Goal: Check status: Check status

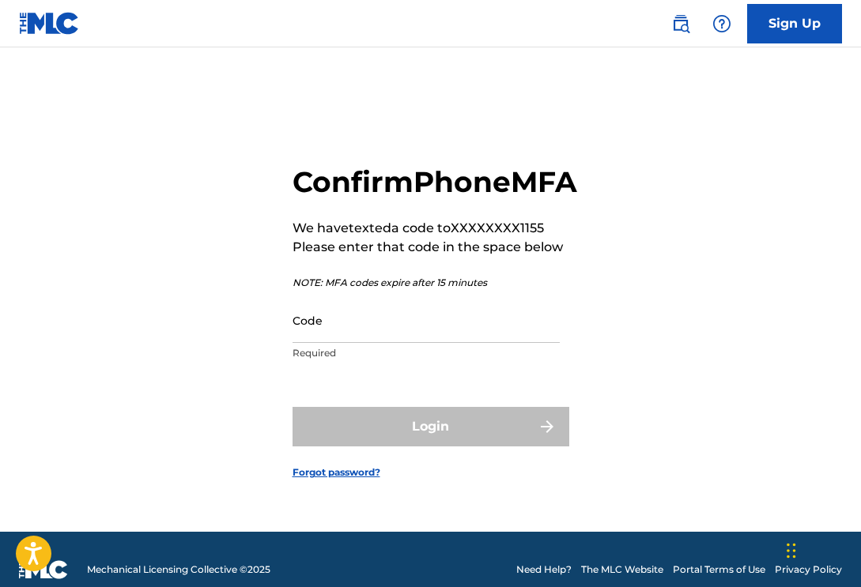
click at [485, 343] on input "Code" at bounding box center [425, 320] width 267 height 45
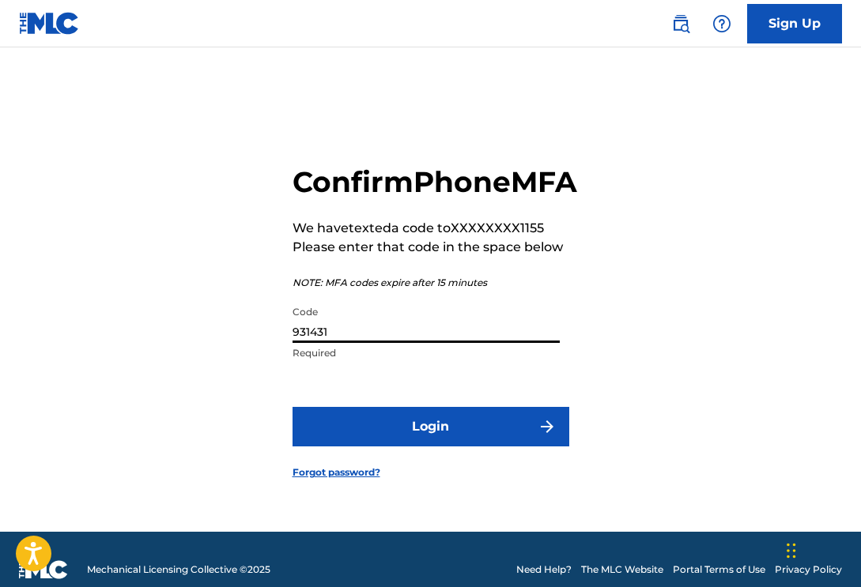
type input "931431"
click at [496, 437] on button "Login" at bounding box center [430, 427] width 277 height 40
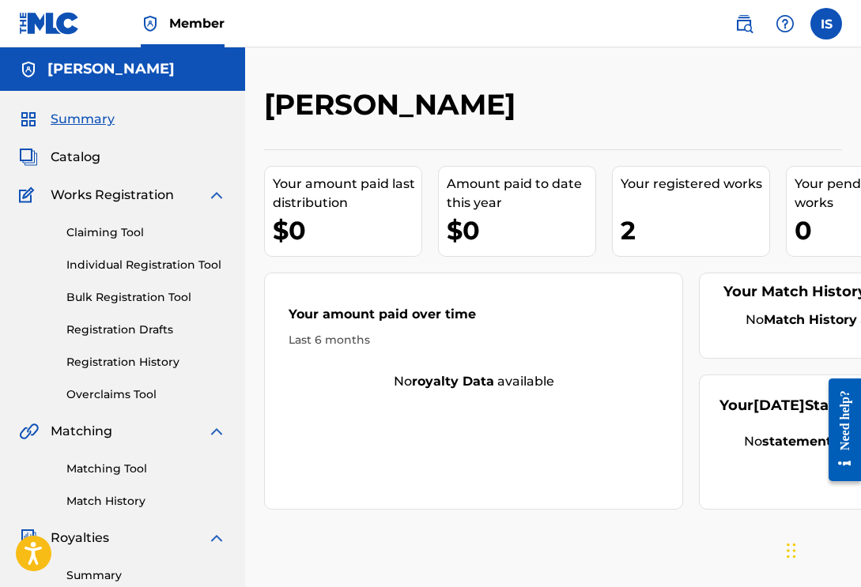
click at [151, 364] on link "Registration History" at bounding box center [146, 362] width 160 height 17
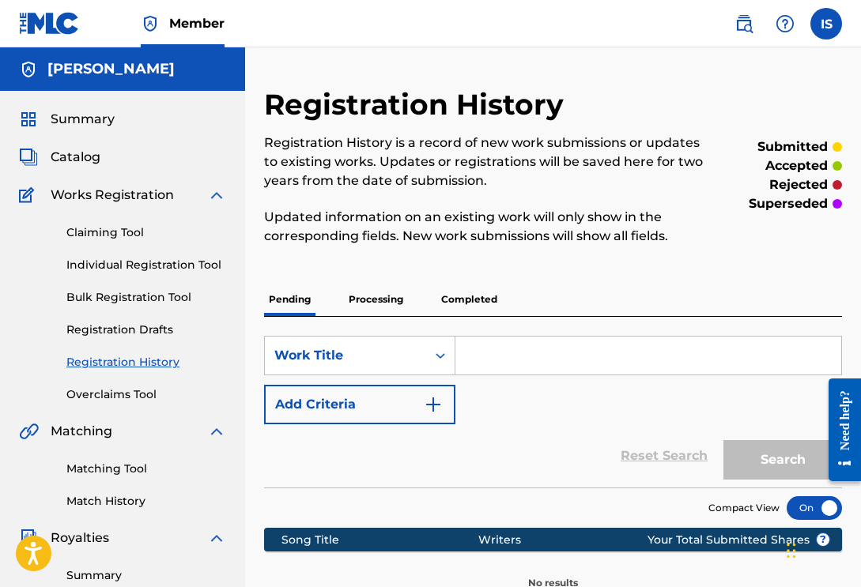
click at [459, 300] on p "Completed" at bounding box center [469, 299] width 66 height 33
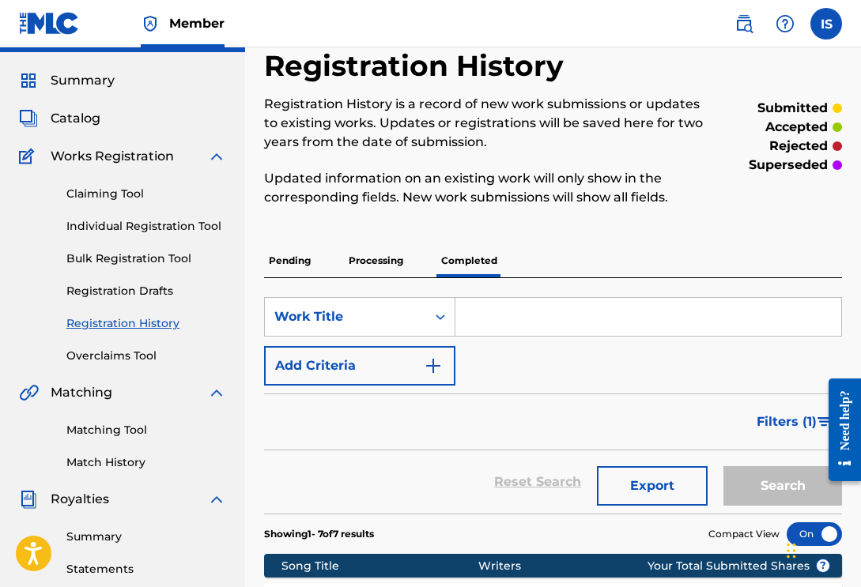
scroll to position [30, 0]
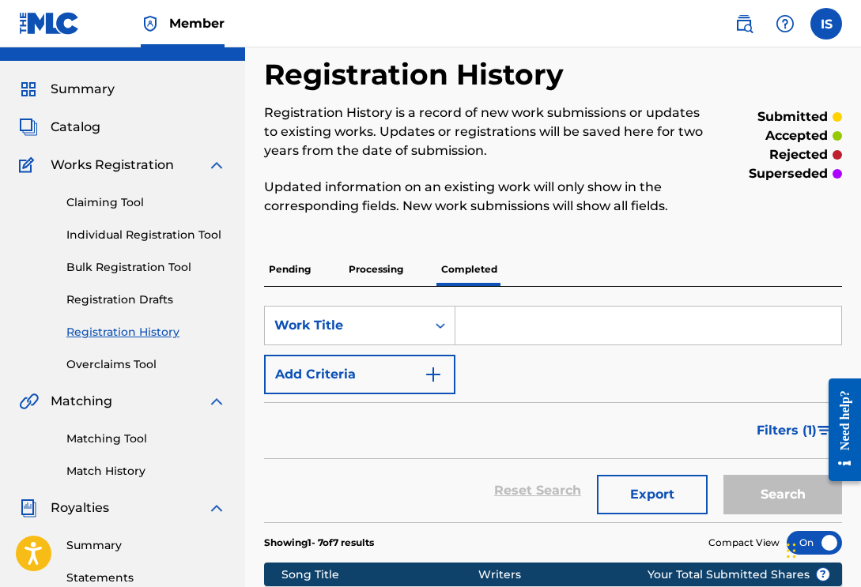
click at [391, 276] on p "Processing" at bounding box center [376, 269] width 64 height 33
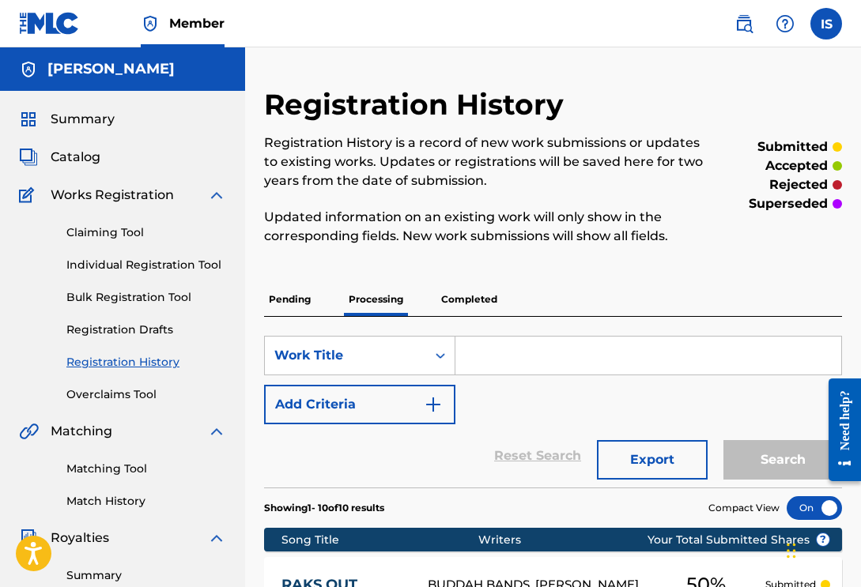
click at [450, 294] on p "Completed" at bounding box center [469, 299] width 66 height 33
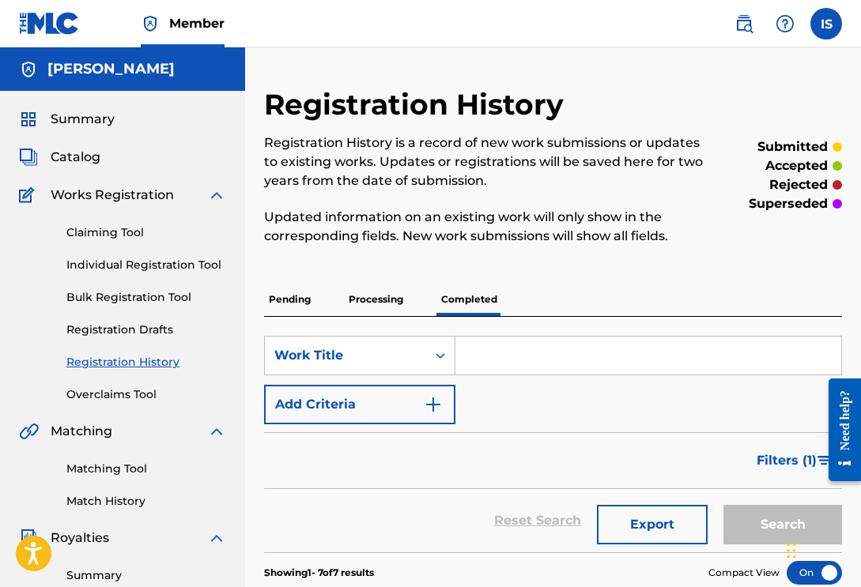
click at [299, 297] on p "Pending" at bounding box center [289, 299] width 51 height 33
